Goal: Register for event/course

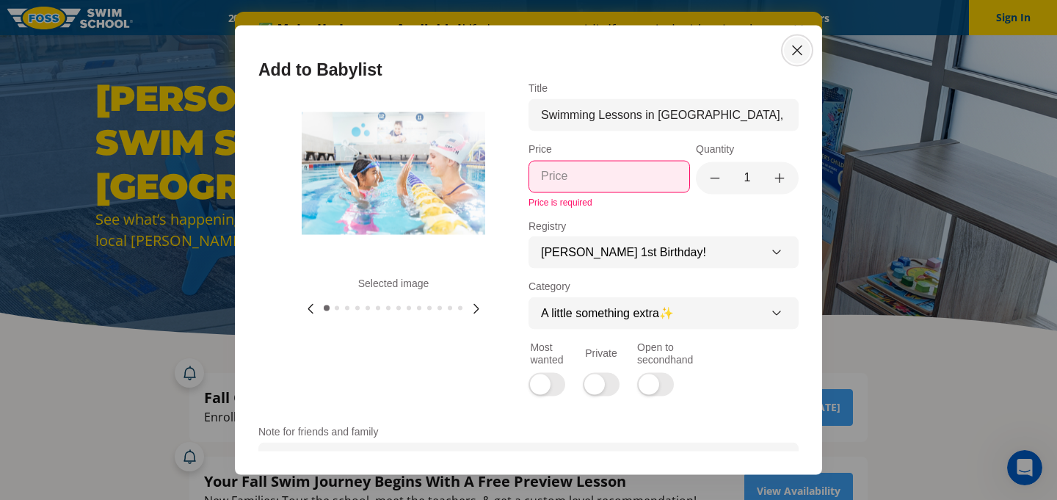
click at [800, 51] on icon "Close modal" at bounding box center [797, 50] width 9 height 9
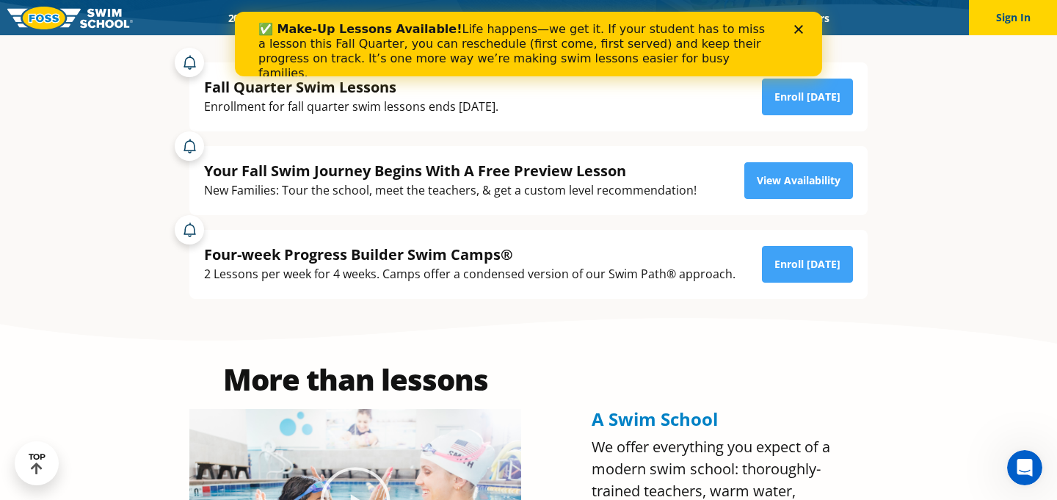
scroll to position [250, 0]
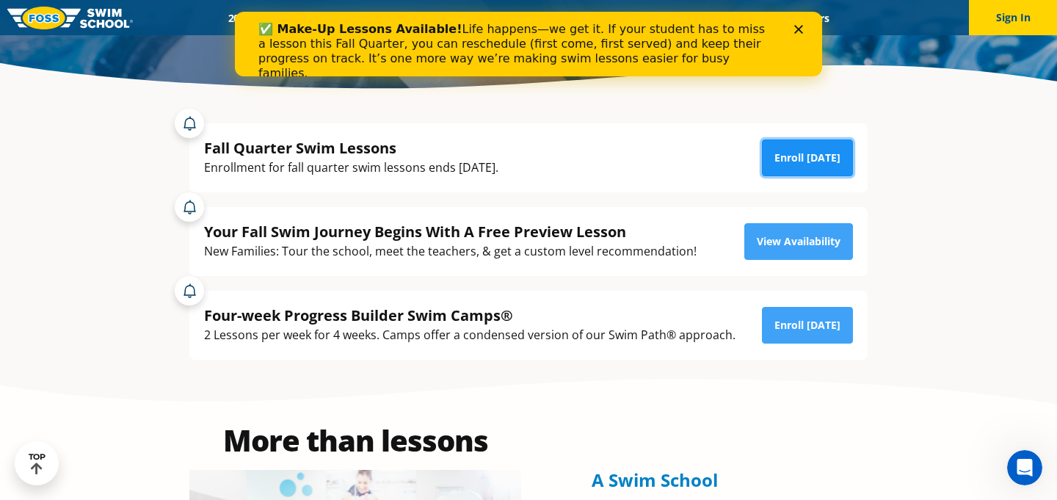
click at [794, 162] on link "Enroll Today" at bounding box center [807, 158] width 91 height 37
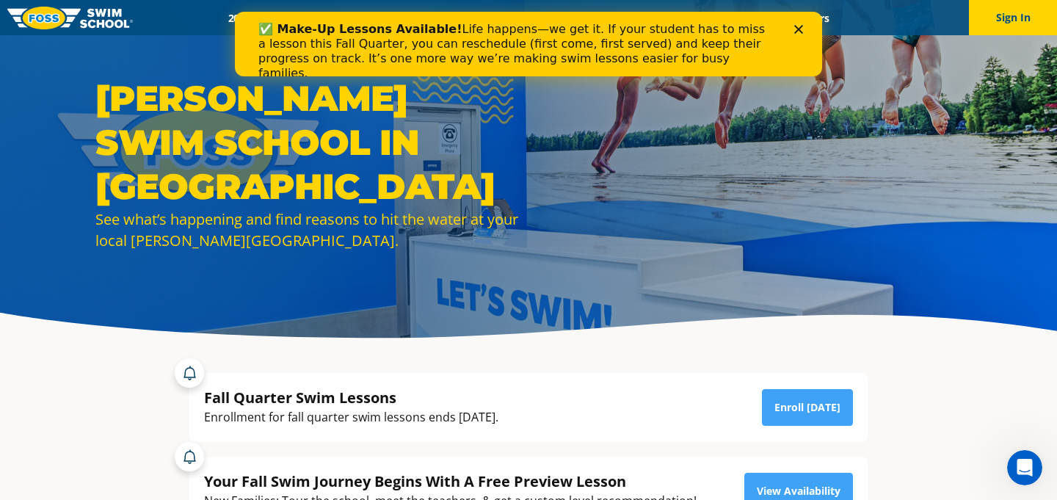
click at [795, 26] on polygon "Close" at bounding box center [799, 29] width 9 height 9
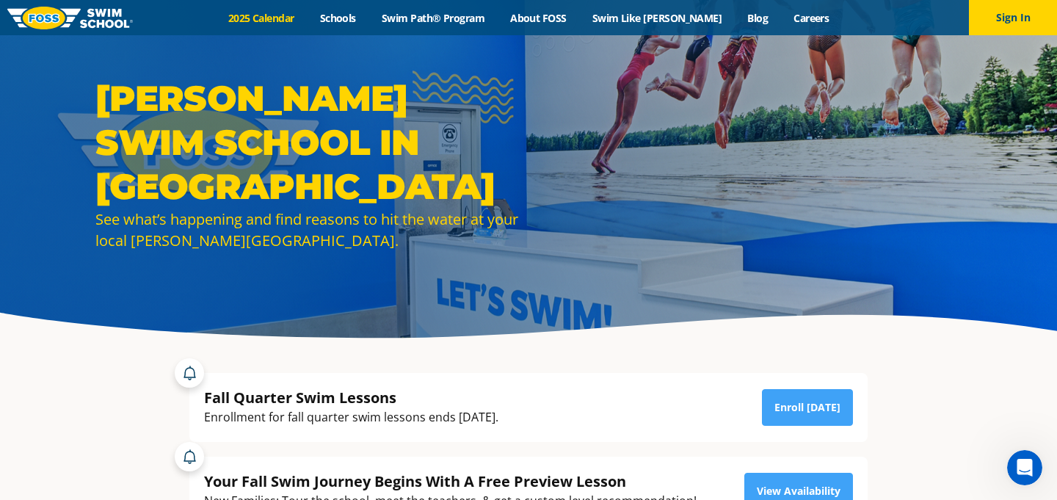
click at [300, 21] on link "2025 Calendar" at bounding box center [261, 18] width 92 height 14
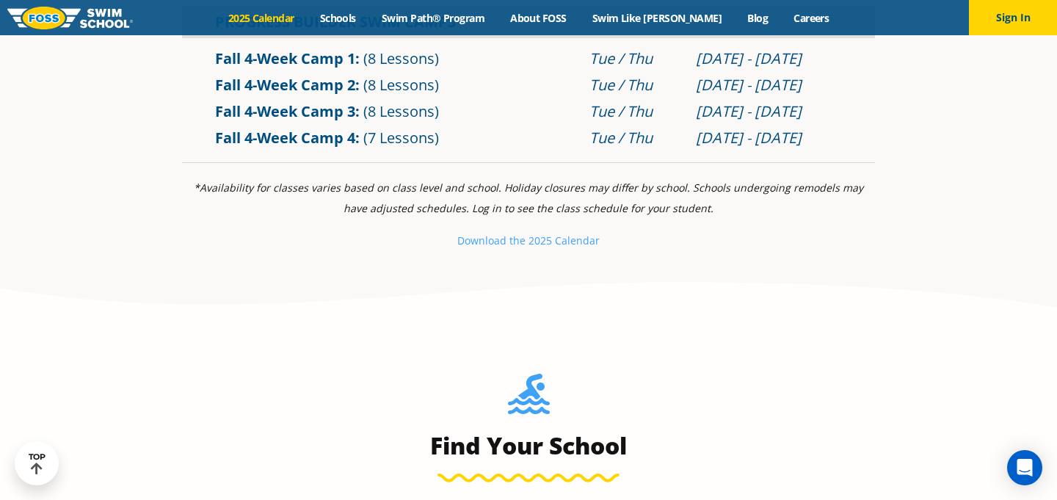
scroll to position [699, 0]
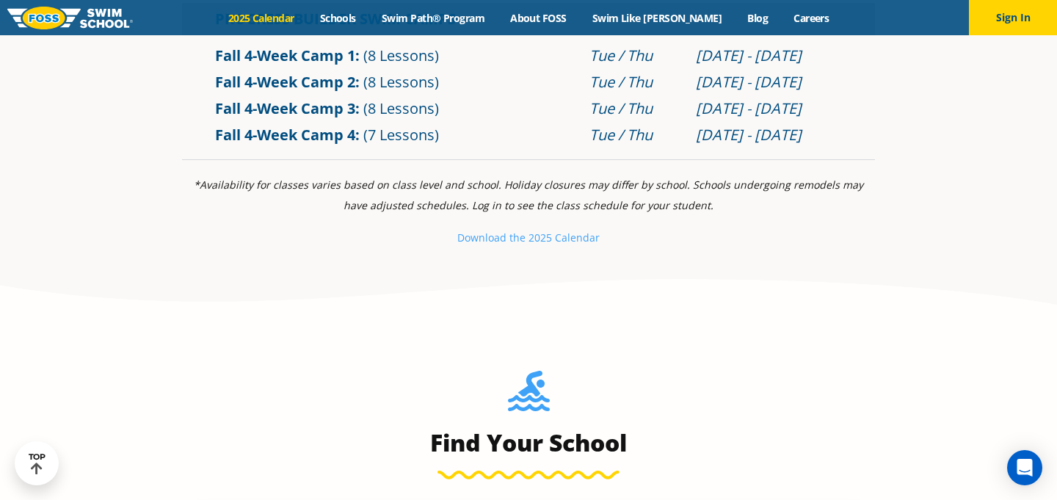
click at [0, 0] on link "Summer 4-Week Camp 1" at bounding box center [0, 0] width 0 height 0
click at [369, 15] on link "Schools" at bounding box center [338, 18] width 62 height 14
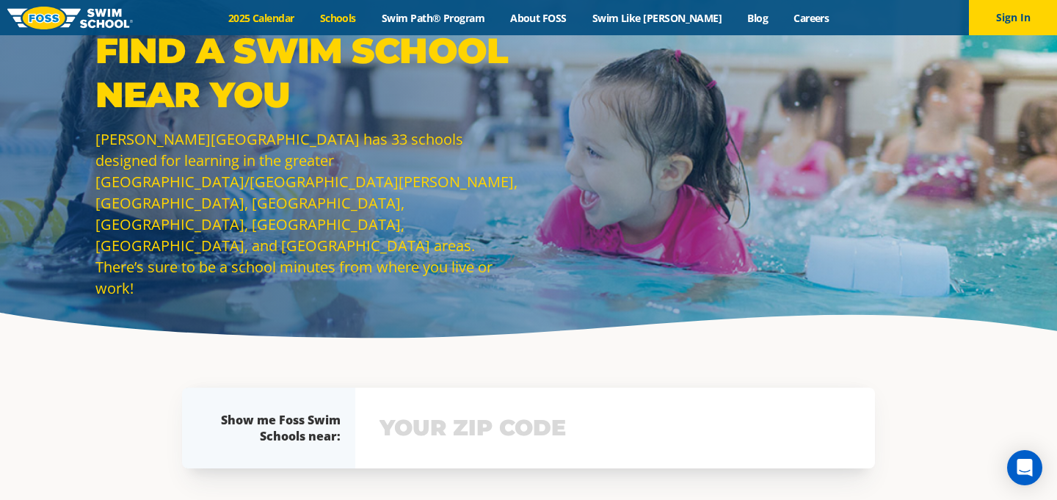
click at [307, 15] on link "2025 Calendar" at bounding box center [261, 18] width 92 height 14
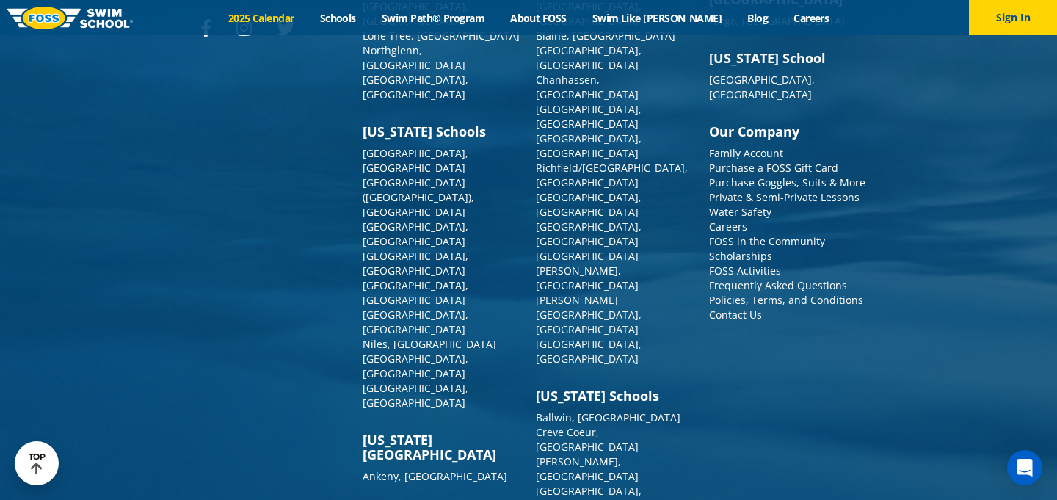
scroll to position [3549, 0]
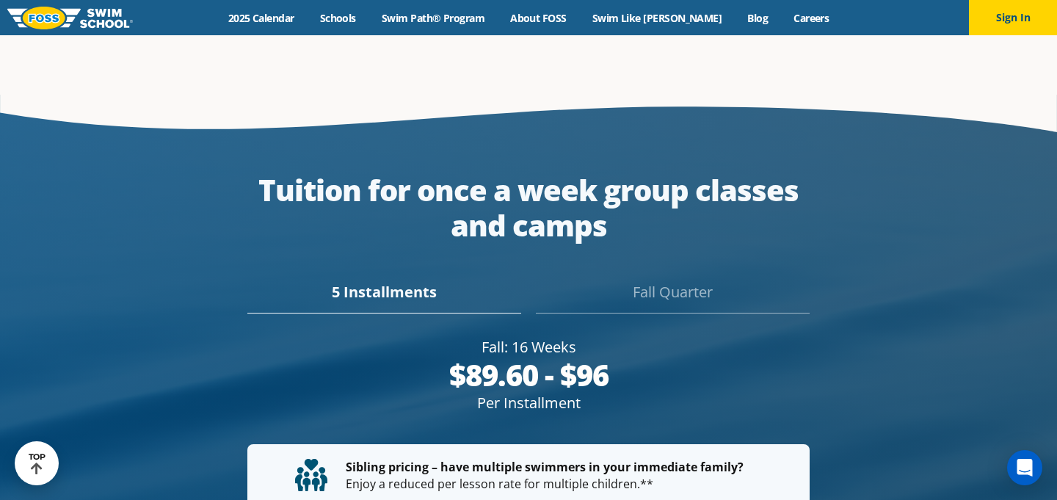
scroll to position [2503, 0]
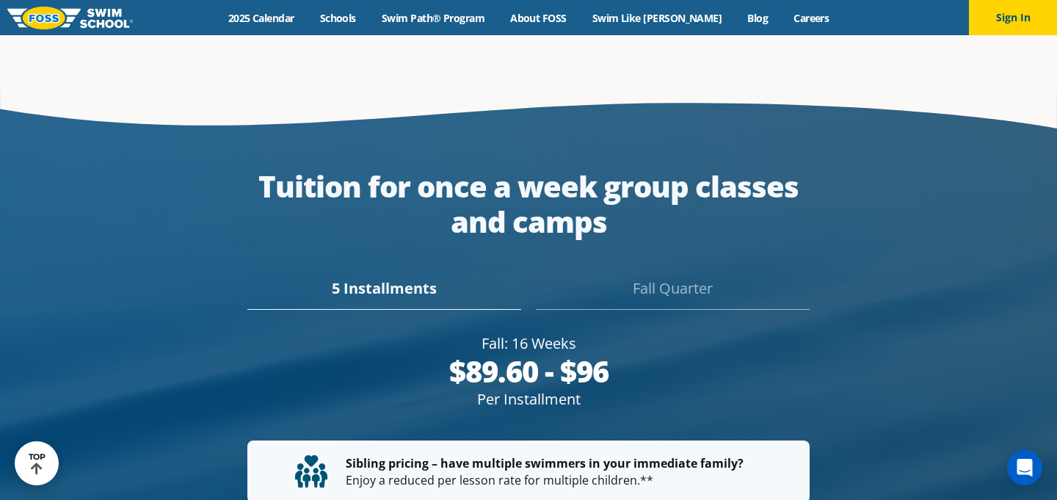
click at [666, 278] on div "Fall Quarter" at bounding box center [673, 294] width 274 height 32
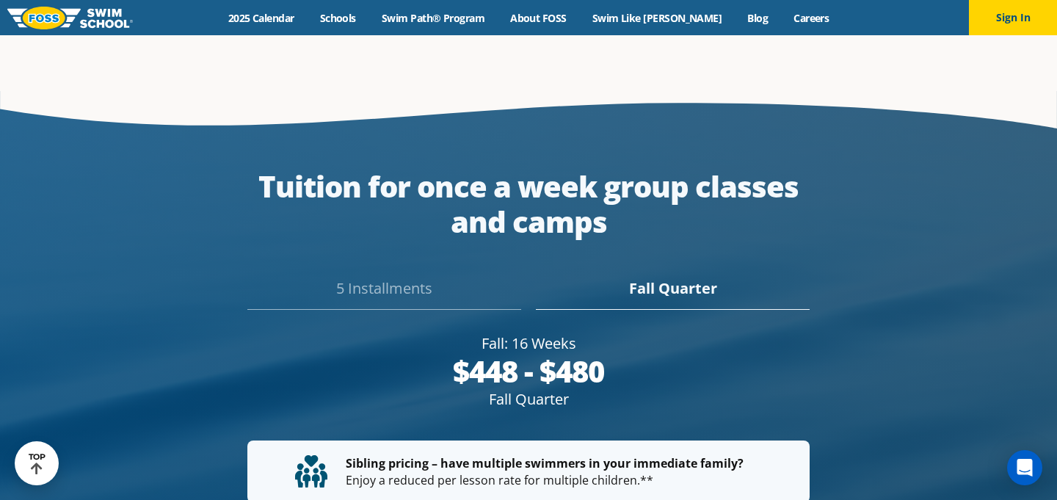
click at [405, 278] on div "5 Installments" at bounding box center [384, 294] width 274 height 32
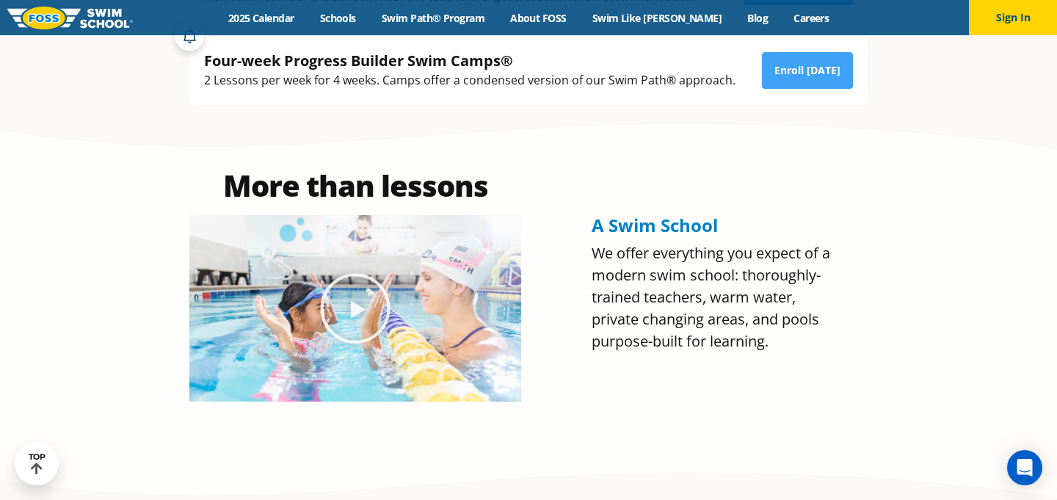
scroll to position [498, 0]
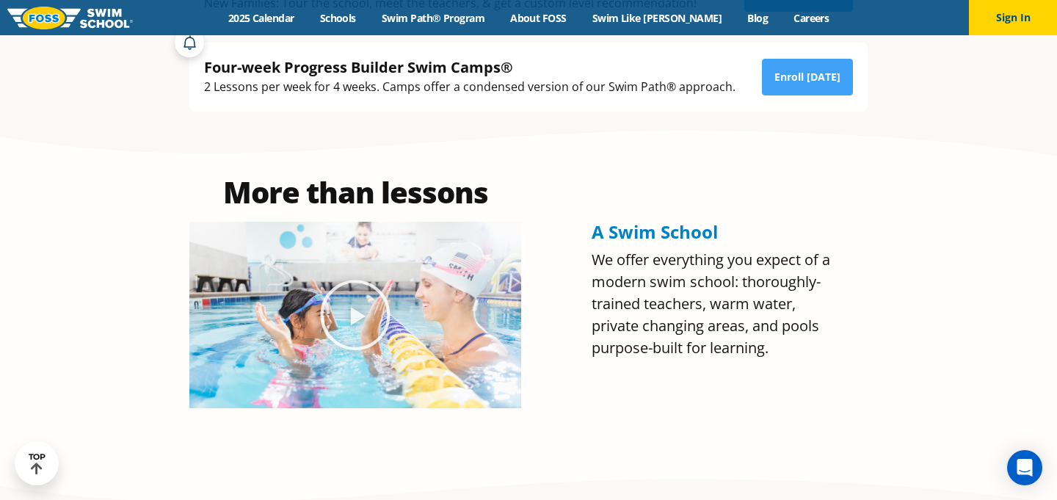
click at [695, 220] on span "A Swim School" at bounding box center [655, 232] width 126 height 24
click at [693, 232] on span "A Swim School" at bounding box center [655, 232] width 126 height 24
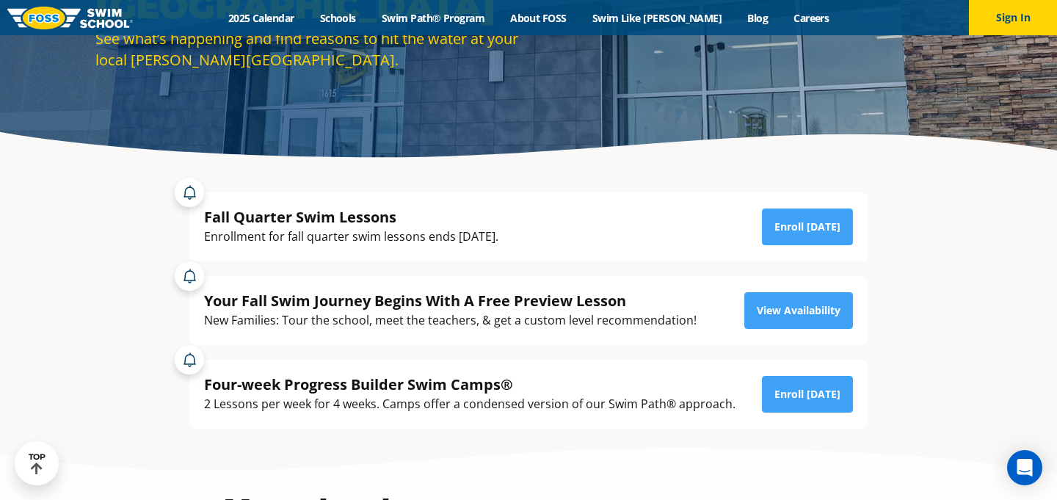
scroll to position [172, 0]
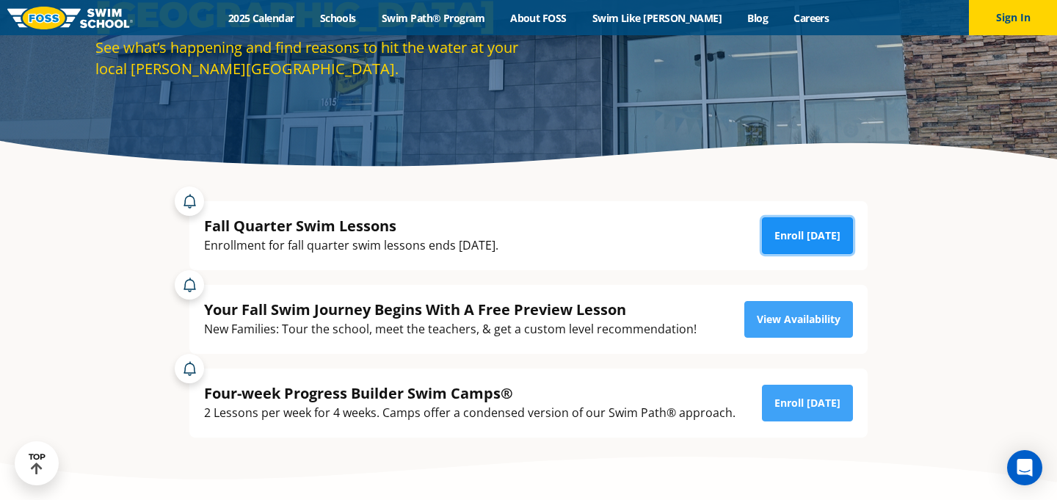
click at [797, 234] on link "Enroll Today" at bounding box center [807, 235] width 91 height 37
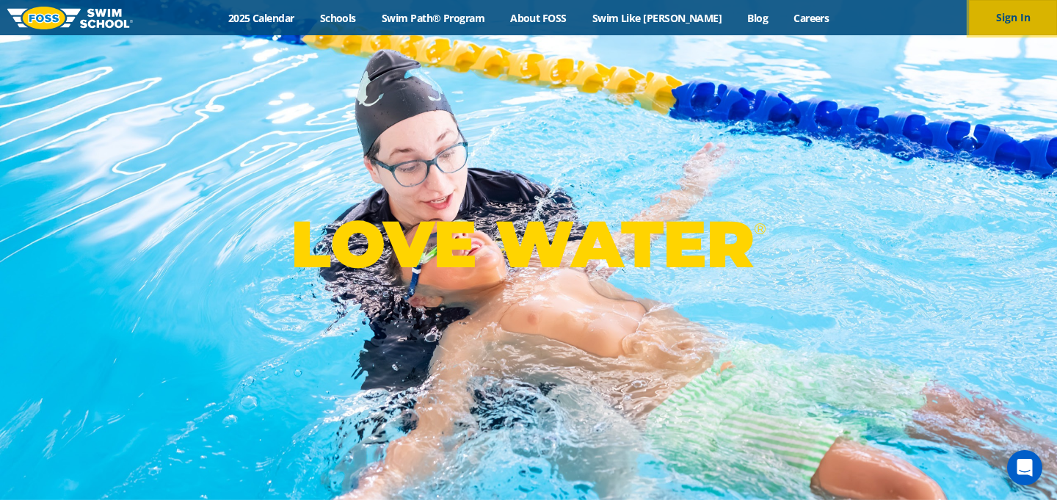
click at [993, 30] on button "Sign In" at bounding box center [1013, 17] width 88 height 35
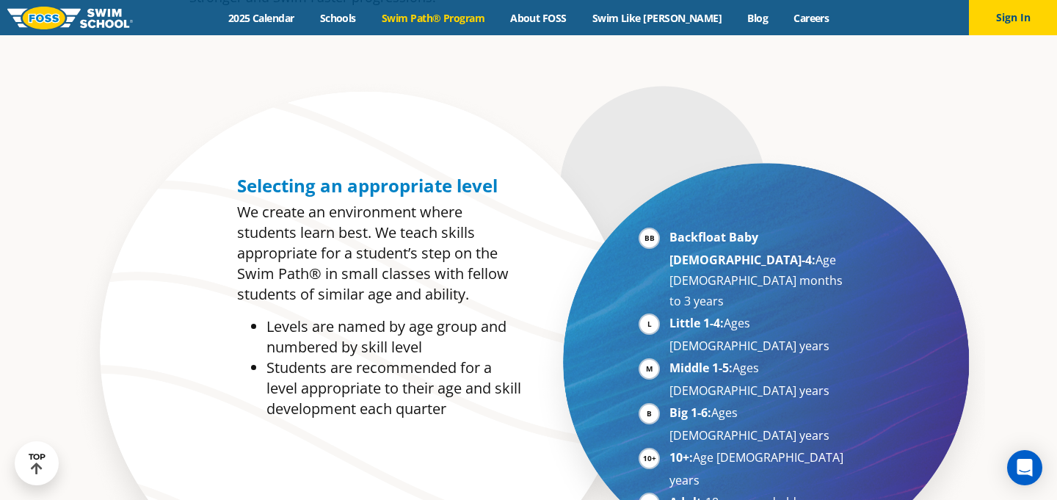
scroll to position [635, 0]
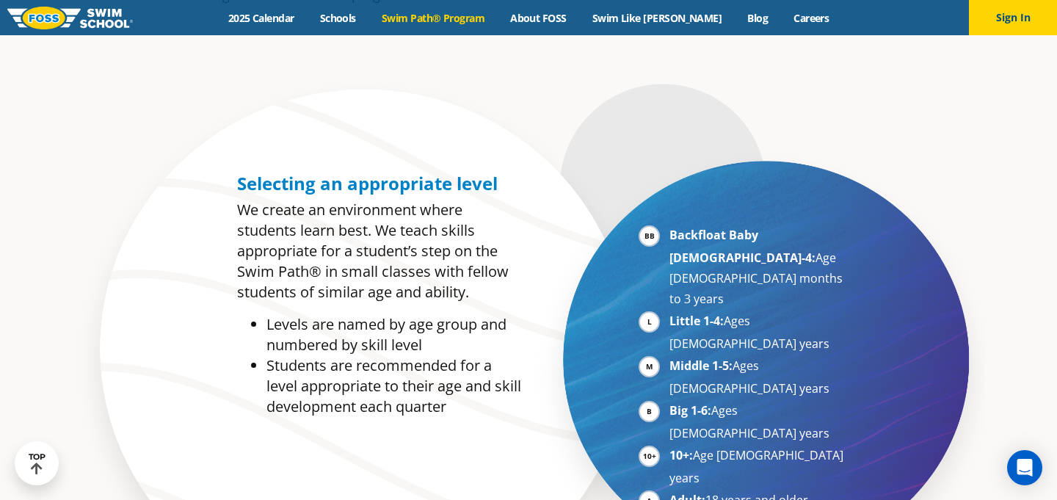
click at [670, 231] on li "Backfloat Baby [DEMOGRAPHIC_DATA]-4: Age [DEMOGRAPHIC_DATA] months to 3 years" at bounding box center [760, 267] width 180 height 84
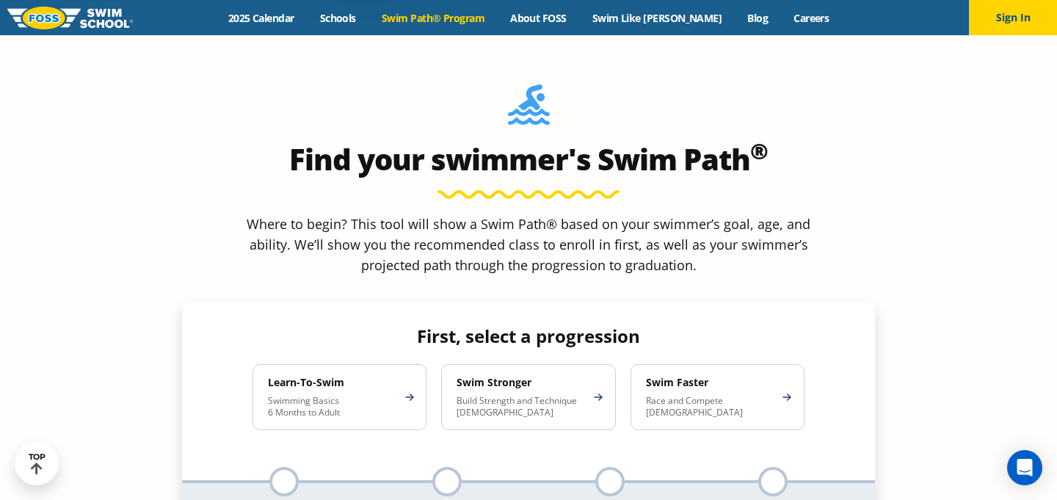
scroll to position [1363, 0]
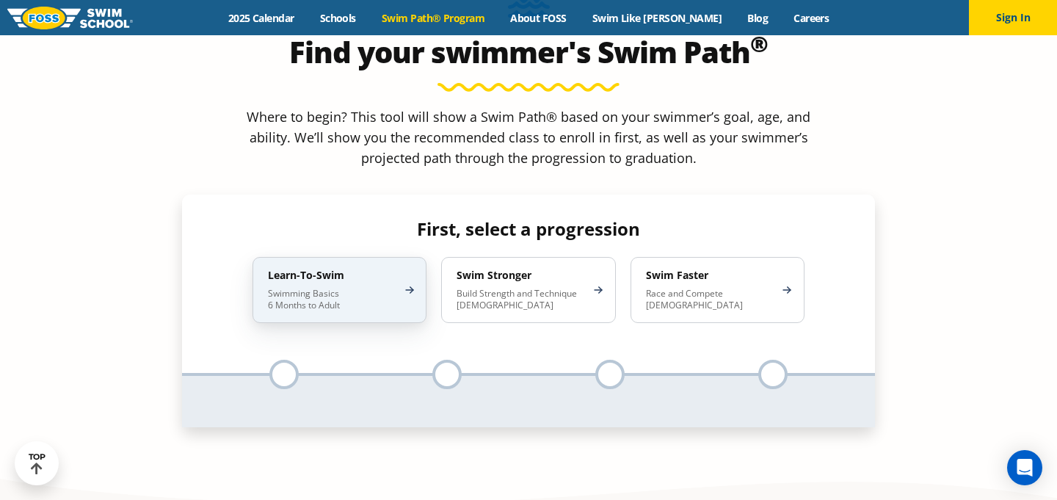
click at [319, 257] on div "Learn-To-Swim Swimming Basics 6 Months to Adult" at bounding box center [340, 290] width 174 height 66
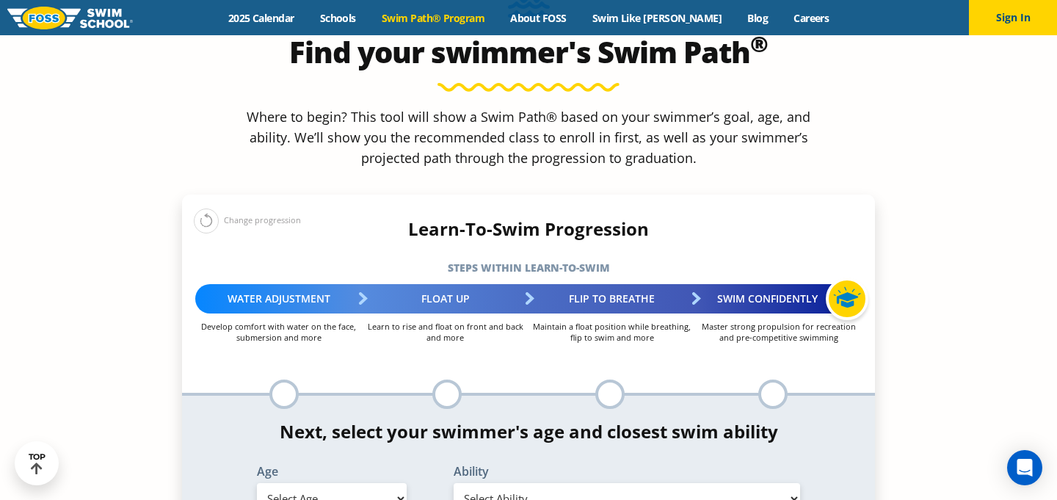
click at [379, 483] on select "Select Age [DEMOGRAPHIC_DATA] months - 1 year 1 year 2 years 3 years 4 years 5 …" at bounding box center [332, 498] width 150 height 31
select select "6-months---1-year"
click at [257, 483] on select "Select Age [DEMOGRAPHIC_DATA] months - 1 year 1 year 2 years 3 years 4 years 5 …" at bounding box center [332, 498] width 150 height 31
click at [527, 483] on select "Select Ability First in-water experience Comfortable with water poured over the…" at bounding box center [627, 498] width 347 height 31
select select "6-months---1-year-comfortable-with-water-poured-over-face-eyes-and-ears-and-wit…"
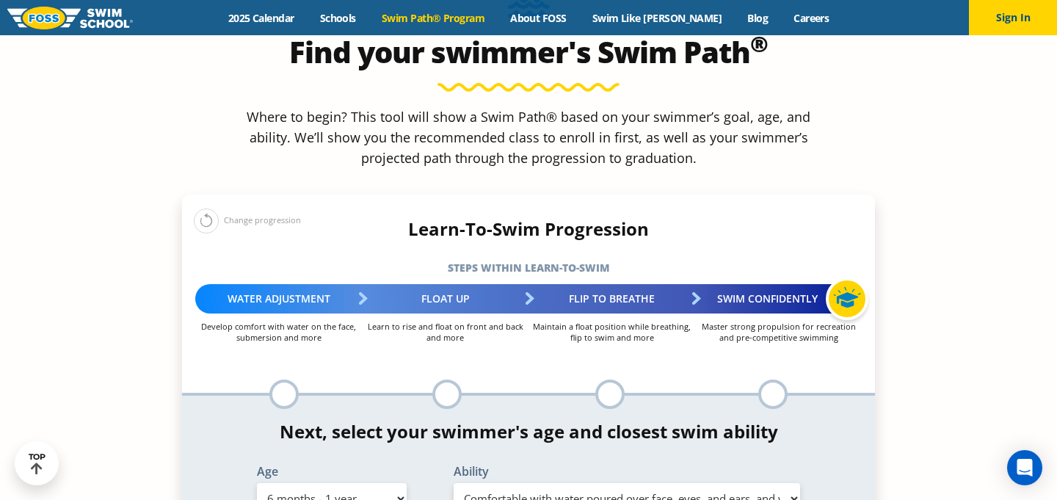
click at [454, 483] on select "Select Ability First in-water experience Comfortable with water poured over the…" at bounding box center [627, 498] width 347 height 31
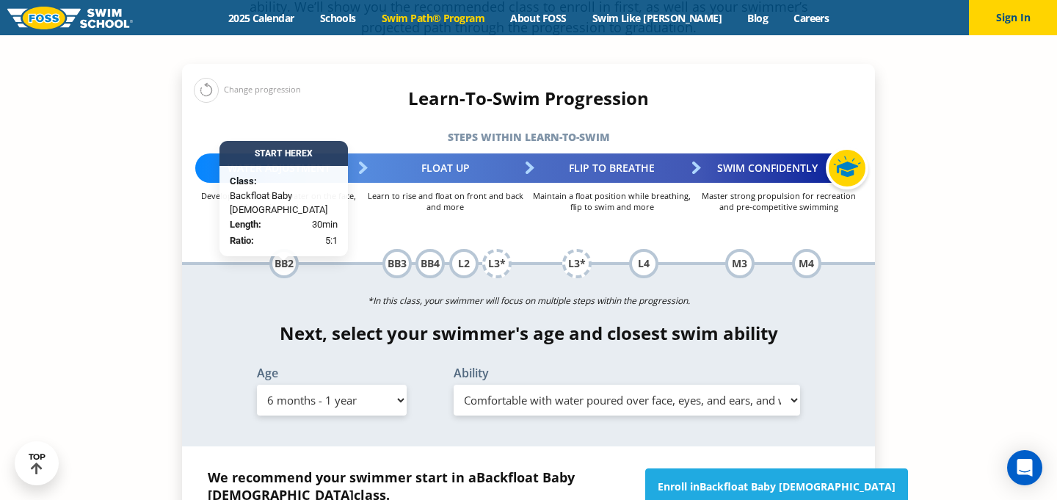
scroll to position [1495, 0]
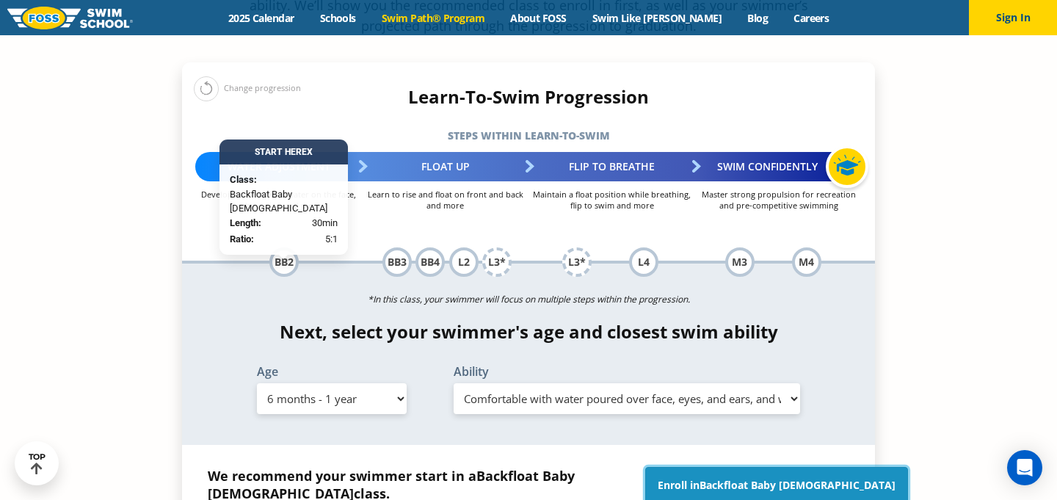
click at [707, 467] on link "Enroll in Backfloat Baby [DEMOGRAPHIC_DATA]" at bounding box center [776, 485] width 263 height 37
